Goal: Task Accomplishment & Management: Manage account settings

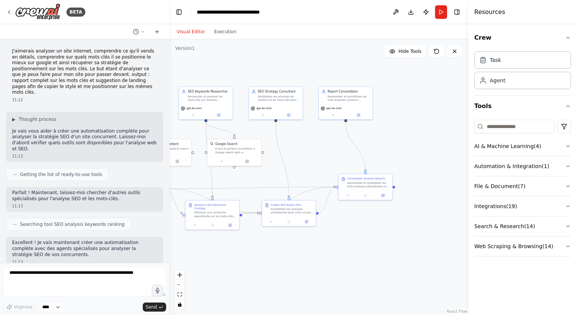
scroll to position [5415, 0]
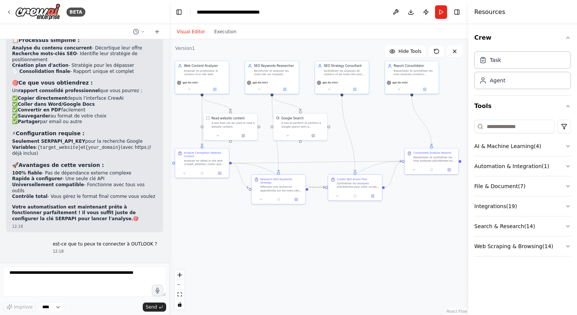
drag, startPoint x: 308, startPoint y: 136, endPoint x: 374, endPoint y: 111, distance: 70.7
click at [374, 111] on div ".deletable-edge-delete-btn { width: 20px; height: 20px; border: 0px solid #ffff…" at bounding box center [318, 177] width 299 height 276
click at [44, 10] on img at bounding box center [37, 11] width 45 height 17
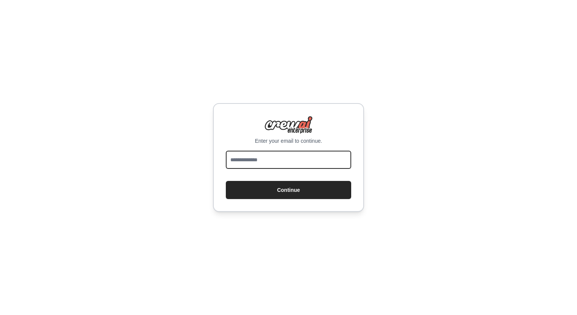
click at [293, 161] on input "email" at bounding box center [288, 160] width 125 height 18
